Goal: Task Accomplishment & Management: Manage account settings

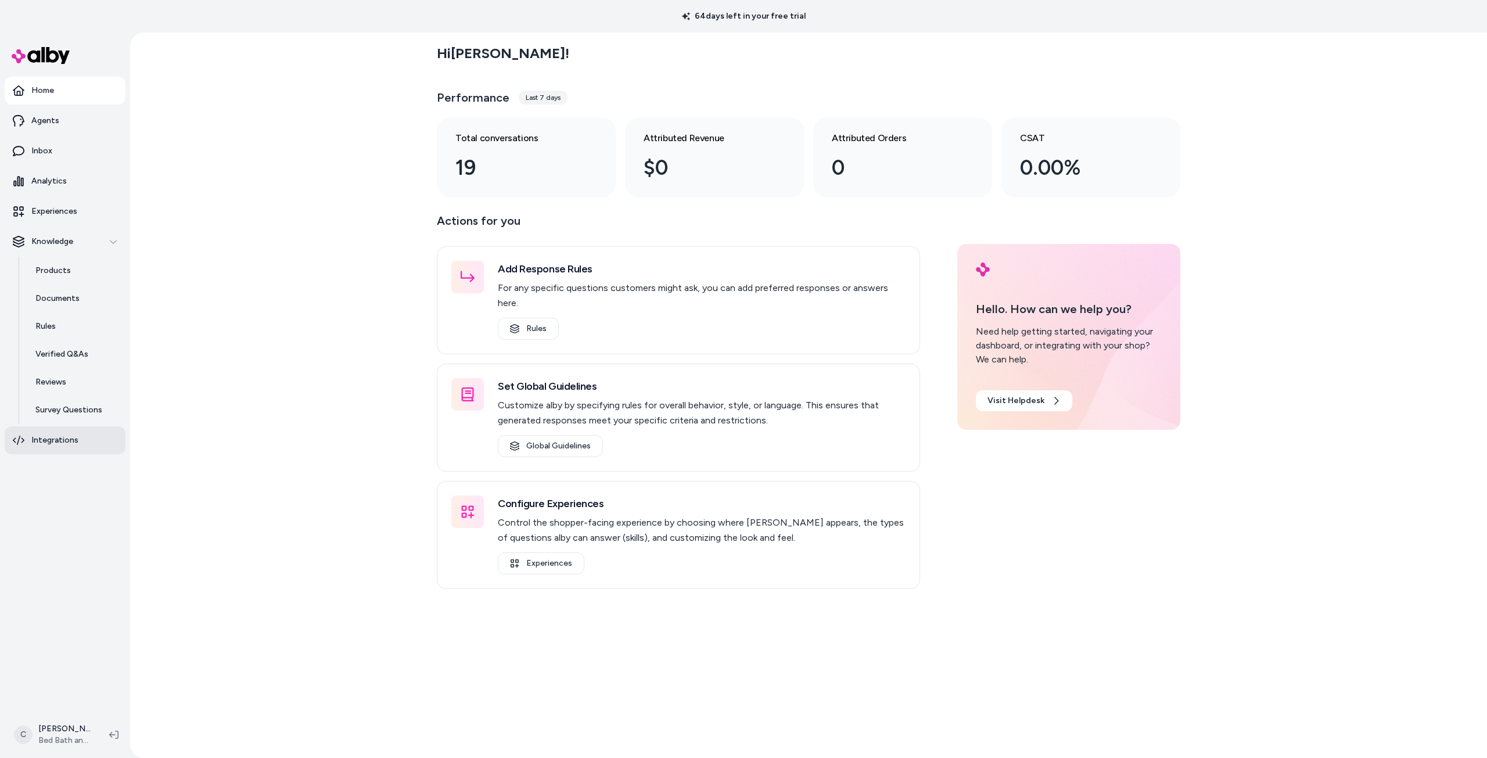
click at [69, 440] on p "Integrations" at bounding box center [54, 440] width 47 height 12
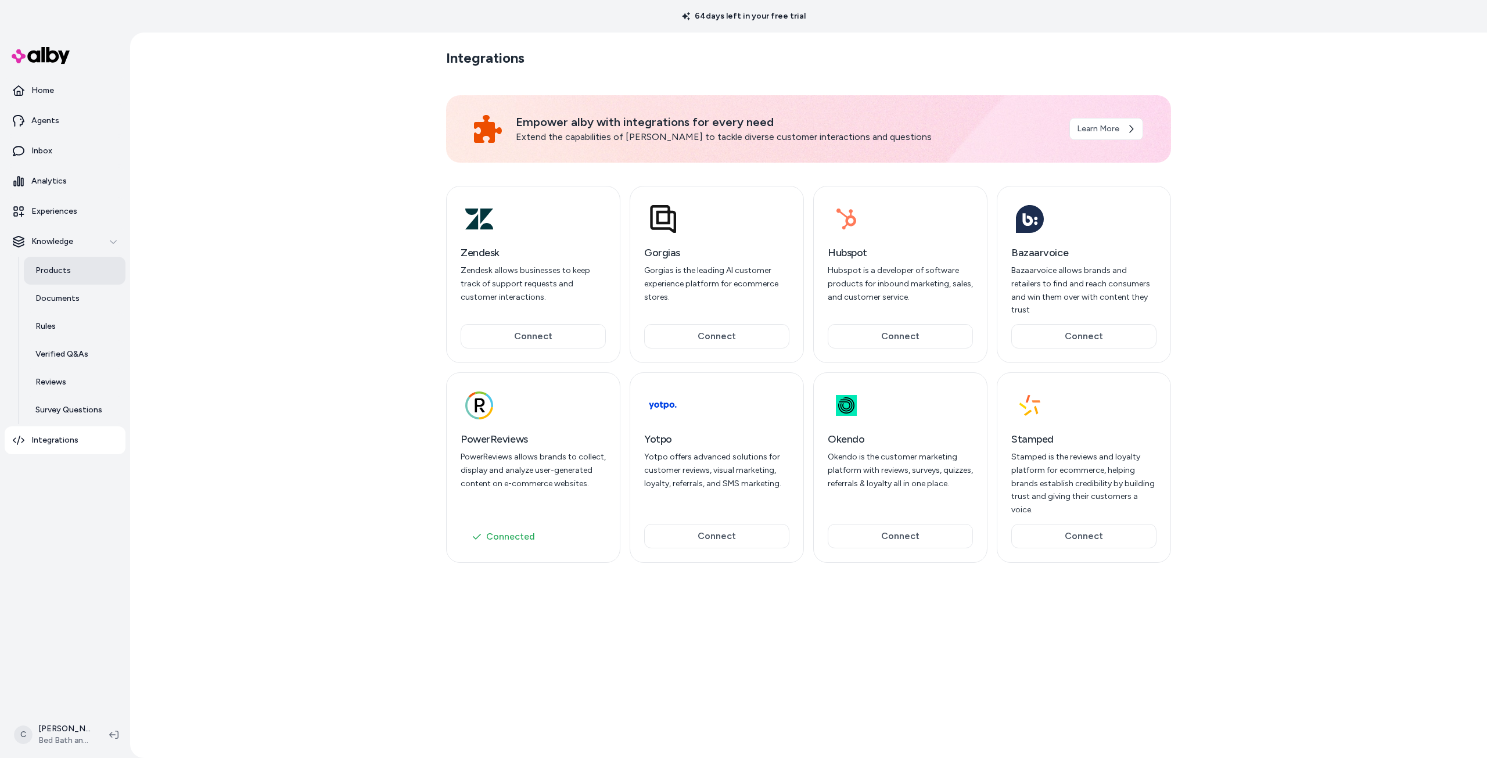
click at [48, 272] on p "Products" at bounding box center [52, 271] width 35 height 12
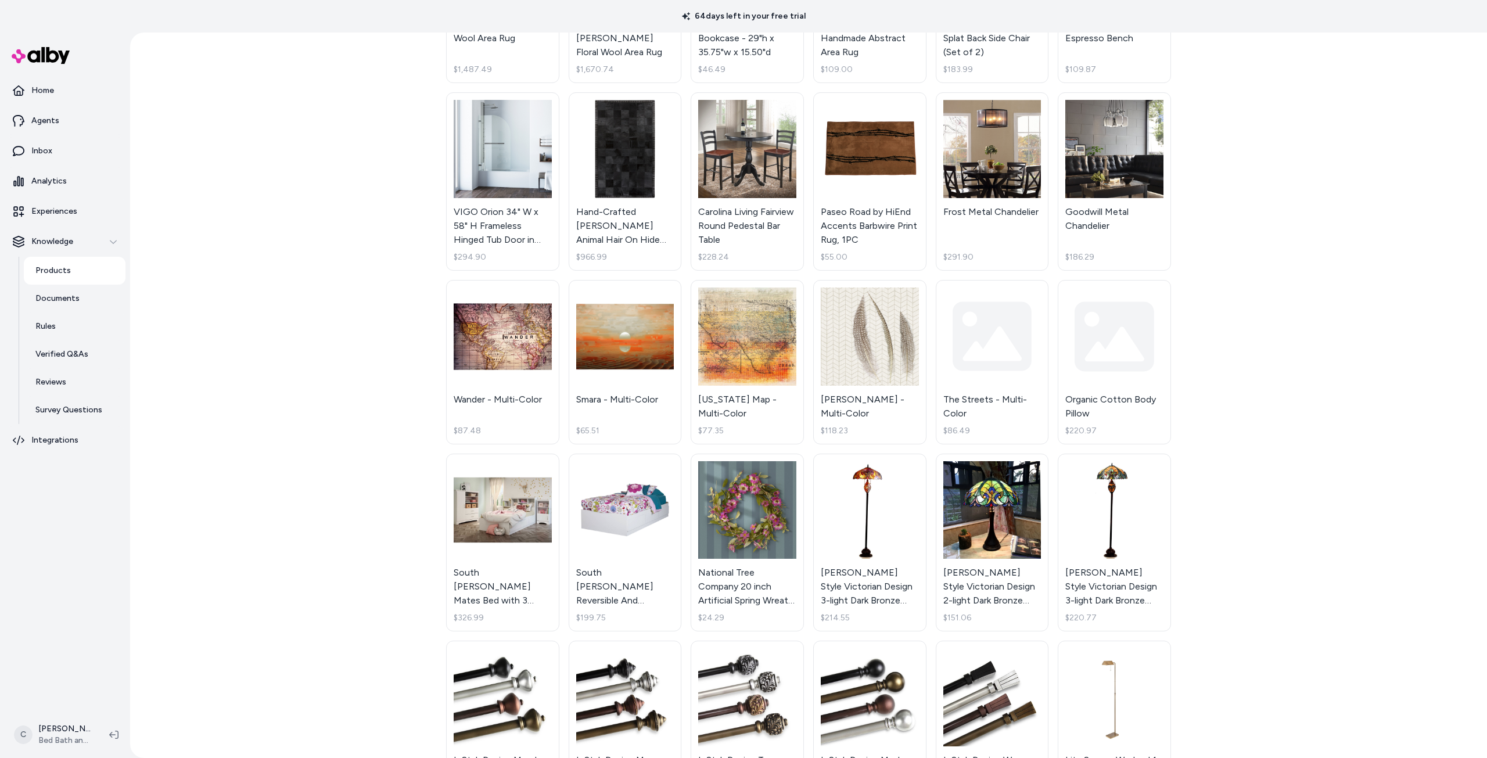
scroll to position [1045, 0]
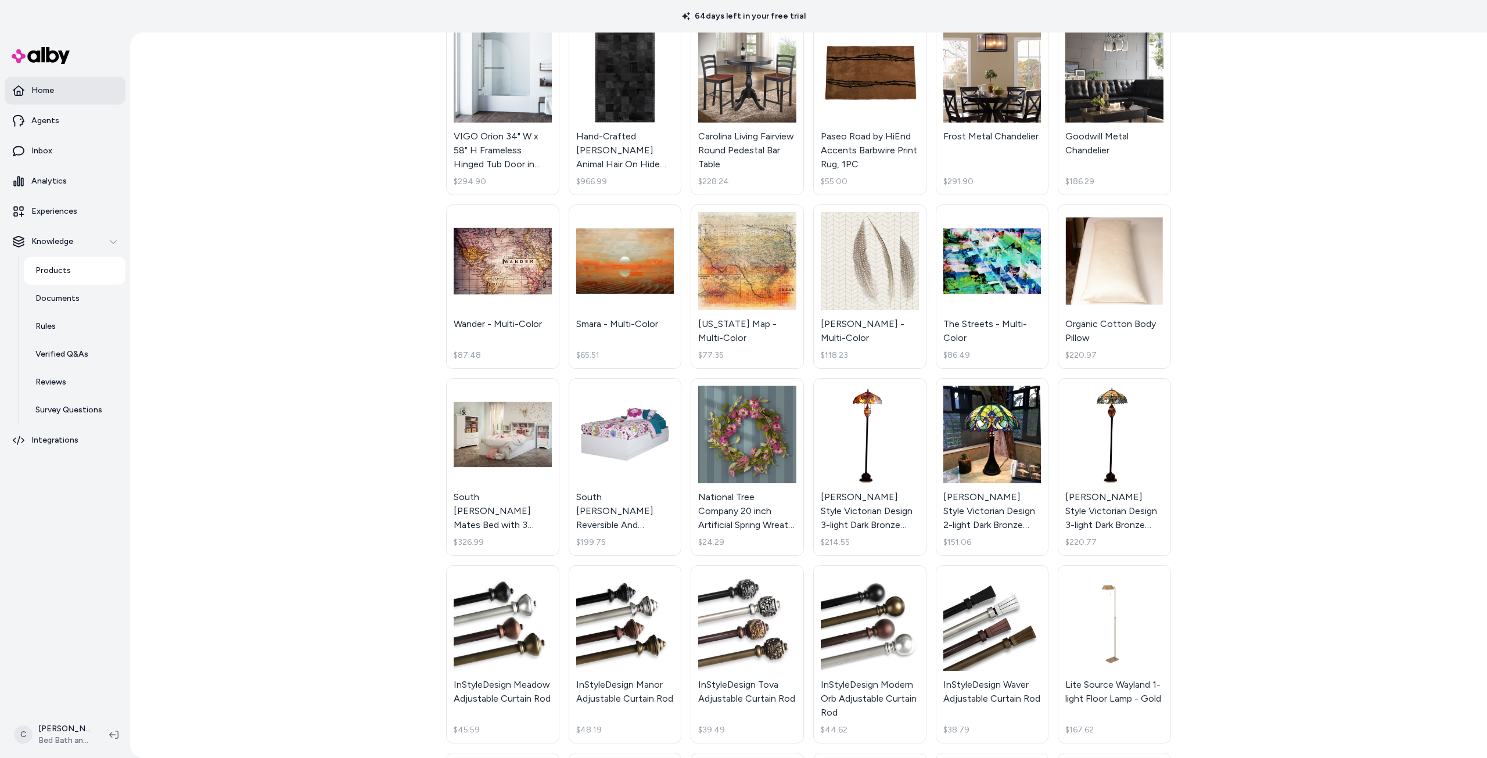
click at [38, 91] on p "Home" at bounding box center [42, 91] width 23 height 12
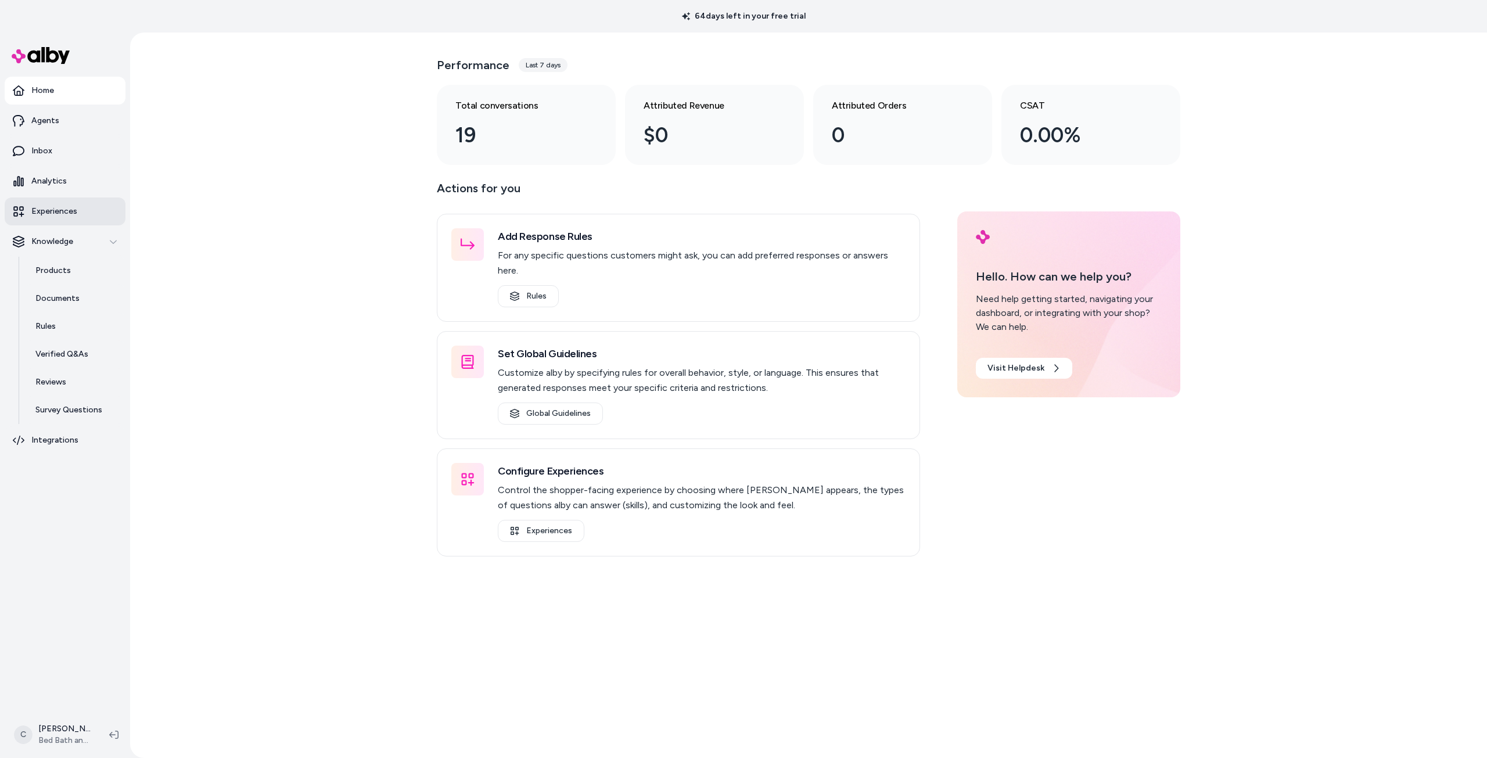
click at [70, 214] on p "Experiences" at bounding box center [54, 212] width 46 height 12
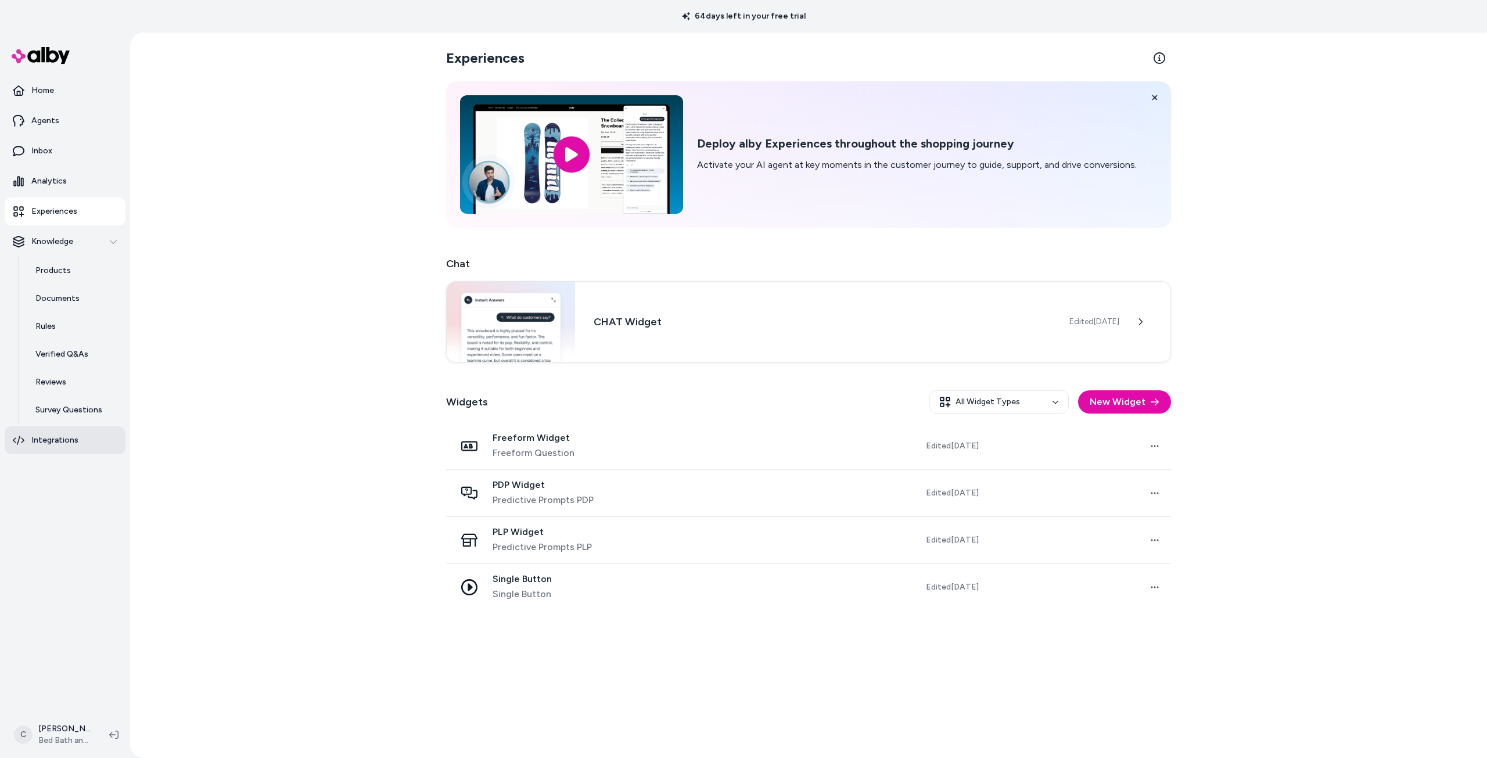
click at [70, 438] on p "Integrations" at bounding box center [54, 440] width 47 height 12
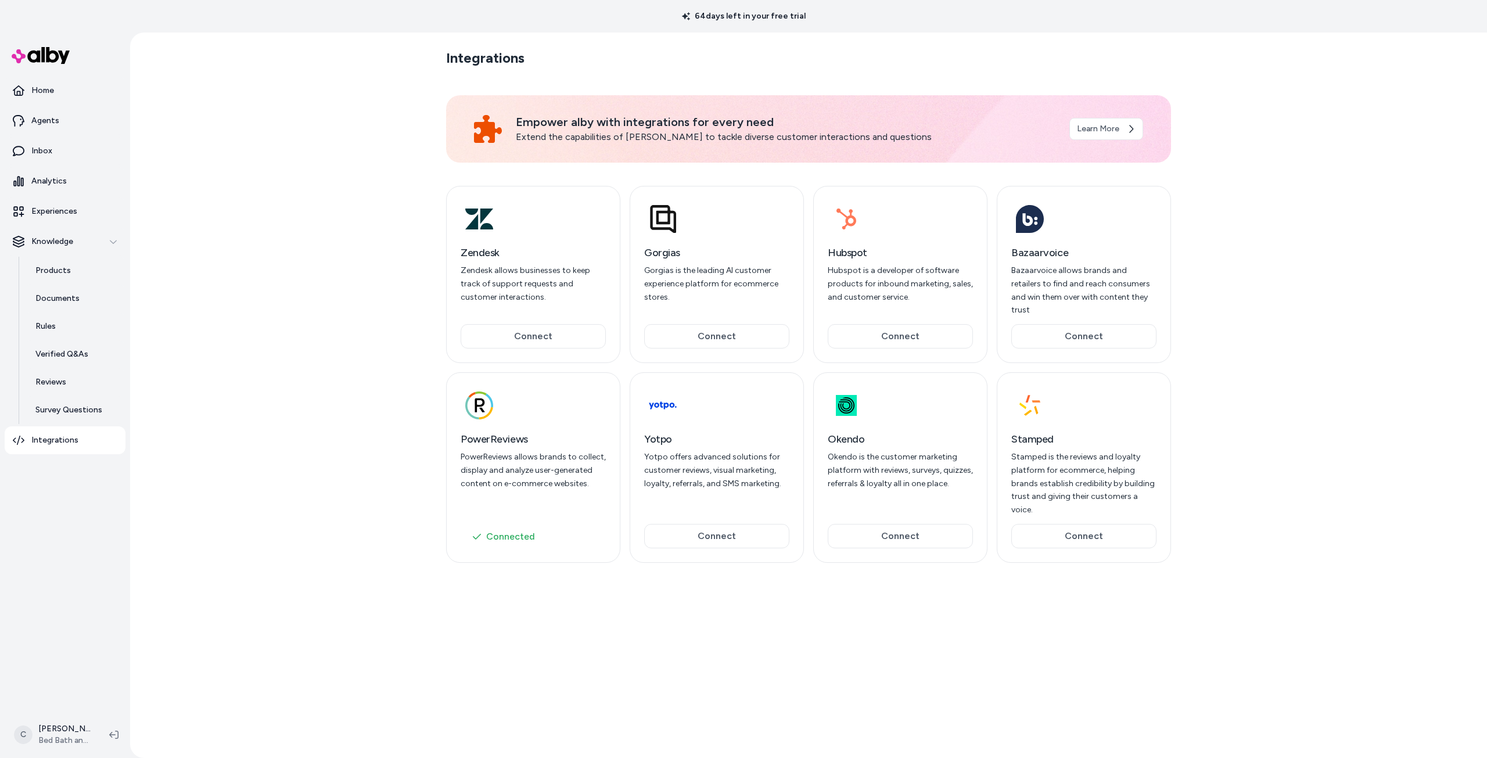
click at [42, 57] on img at bounding box center [41, 55] width 58 height 17
click at [44, 62] on img at bounding box center [41, 55] width 58 height 17
click at [46, 94] on p "Home" at bounding box center [42, 91] width 23 height 12
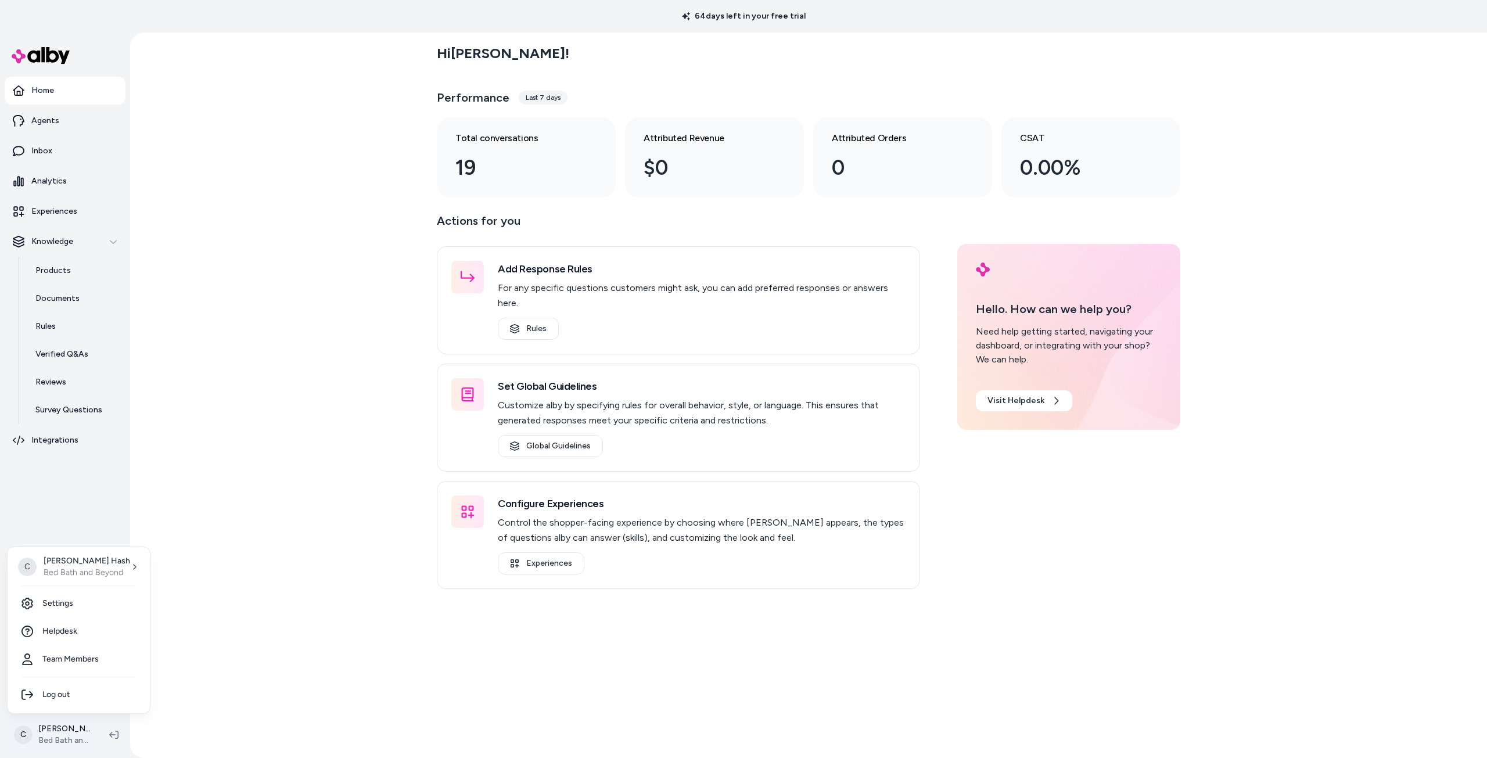
click at [44, 728] on html "64 days left in your free trial Home Agents Inbox Analytics Experiences Knowled…" at bounding box center [743, 379] width 1487 height 758
click at [69, 601] on link "Settings" at bounding box center [78, 603] width 133 height 28
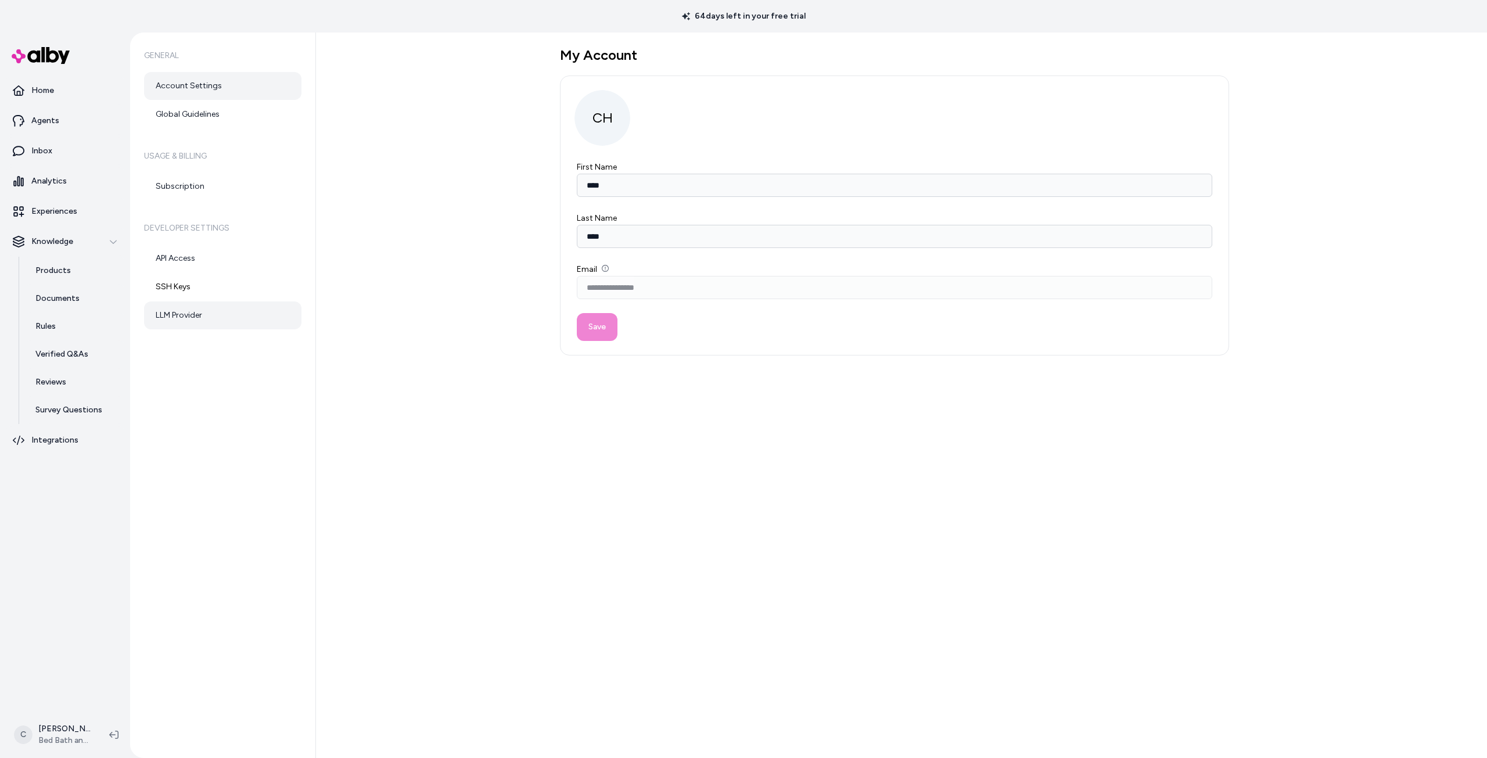
click at [184, 310] on link "LLM Provider" at bounding box center [222, 315] width 157 height 28
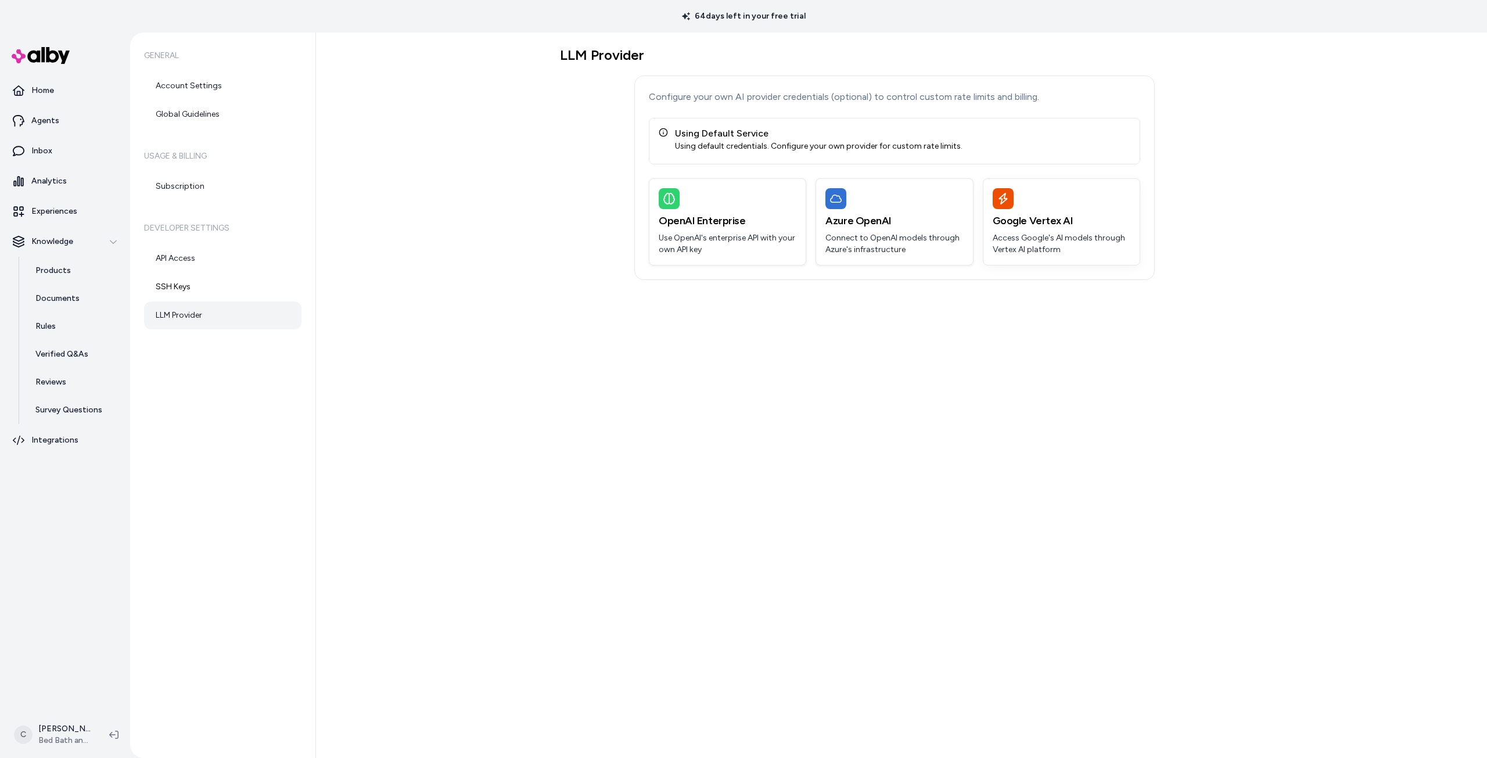
click at [1085, 246] on p "Access Google's AI models through Vertex AI platform" at bounding box center [1062, 243] width 138 height 23
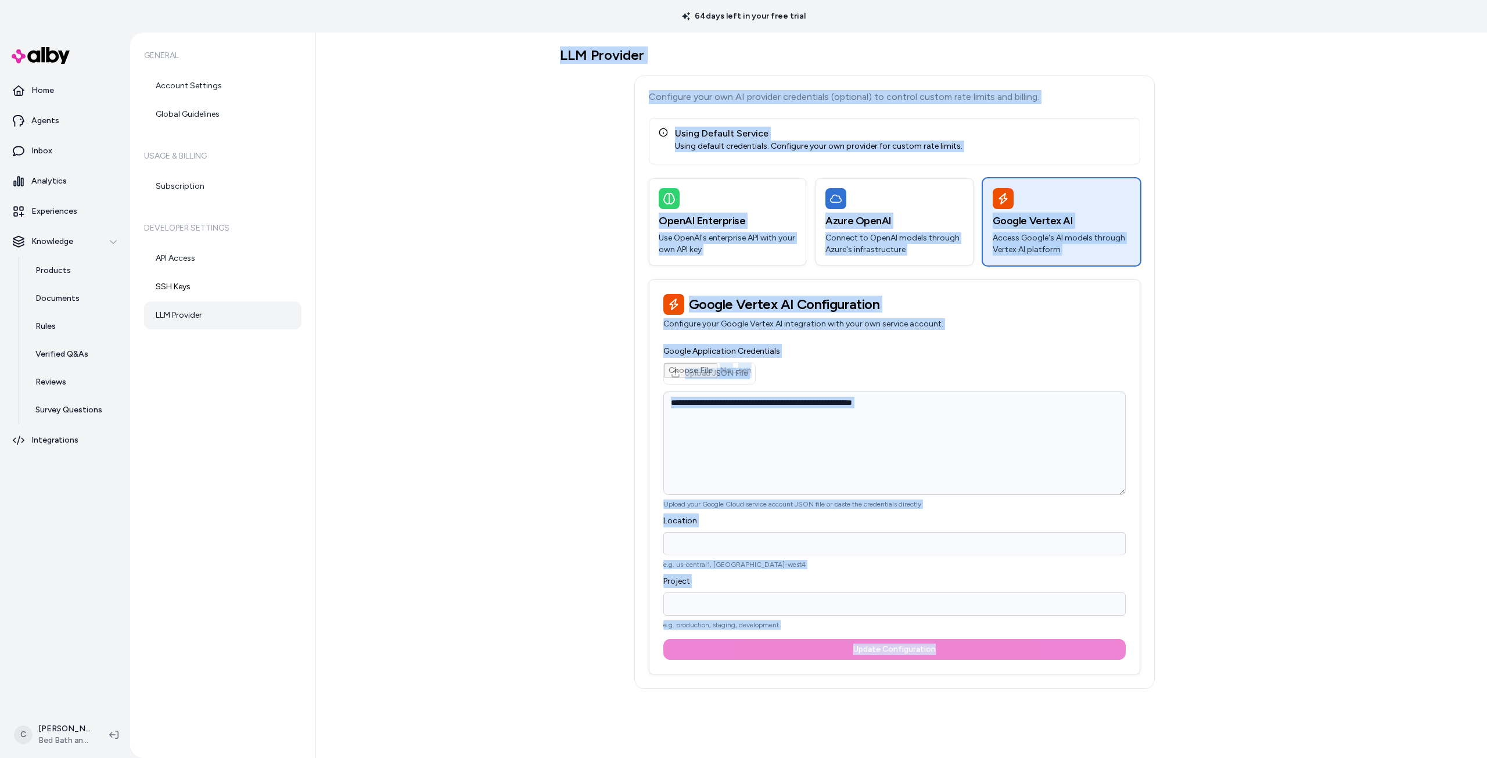
drag, startPoint x: 1189, startPoint y: 707, endPoint x: 496, endPoint y: 145, distance: 892.6
click at [496, 145] on div "LLM Provider Configure your own AI provider credentials (optional) to control c…" at bounding box center [901, 395] width 1171 height 725
